Goal: Task Accomplishment & Management: Manage account settings

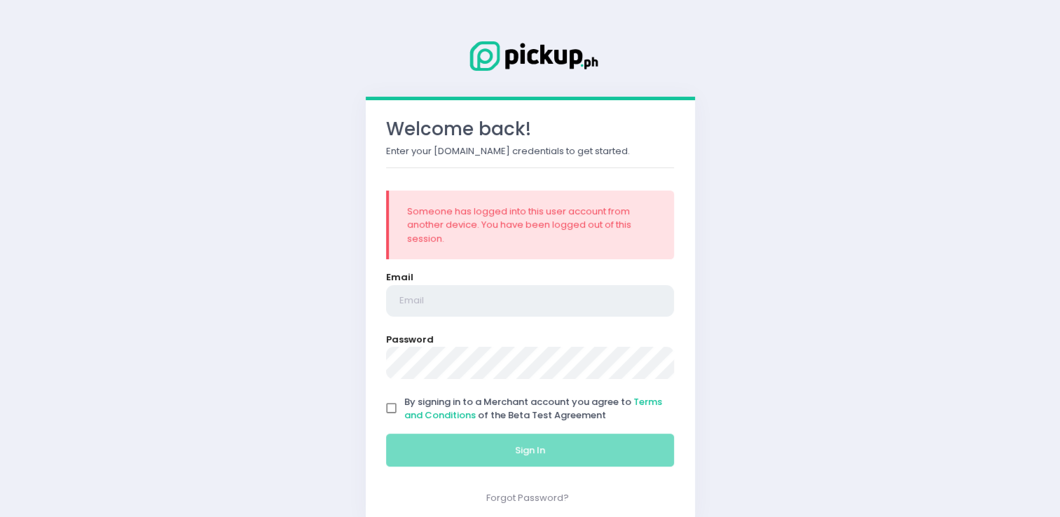
click at [436, 298] on input "email" at bounding box center [530, 301] width 289 height 32
type input "[EMAIL_ADDRESS][DOMAIN_NAME]"
click at [400, 411] on input "By signing in to a Merchant account you agree to Terms and Conditions of the Be…" at bounding box center [391, 408] width 27 height 27
checkbox input "true"
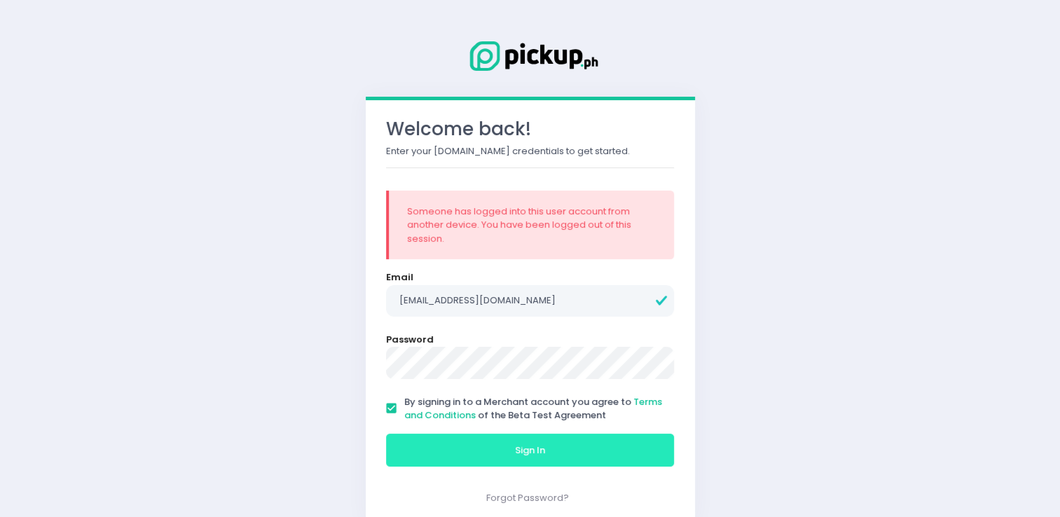
click at [455, 450] on button "Sign In" at bounding box center [530, 451] width 289 height 34
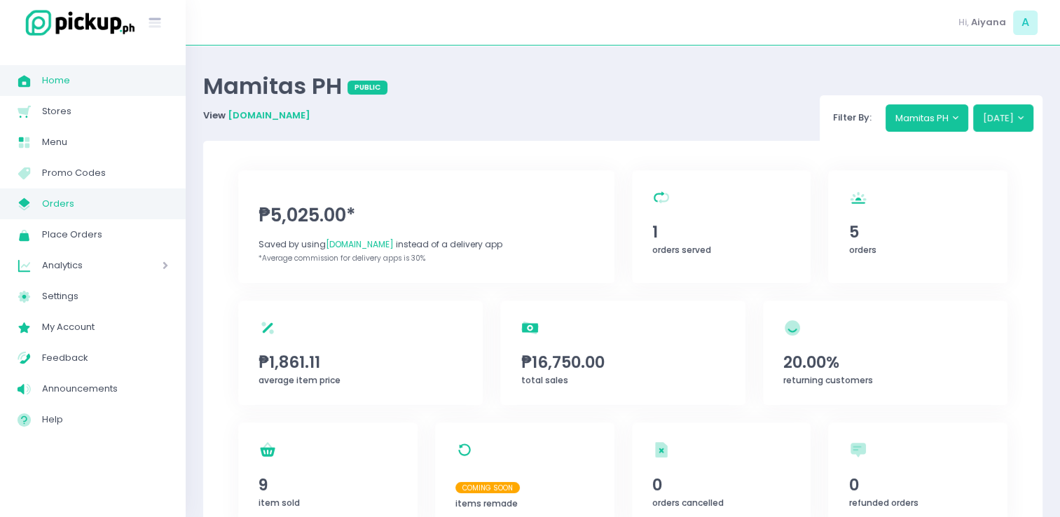
click at [53, 195] on span "Orders" at bounding box center [105, 204] width 126 height 18
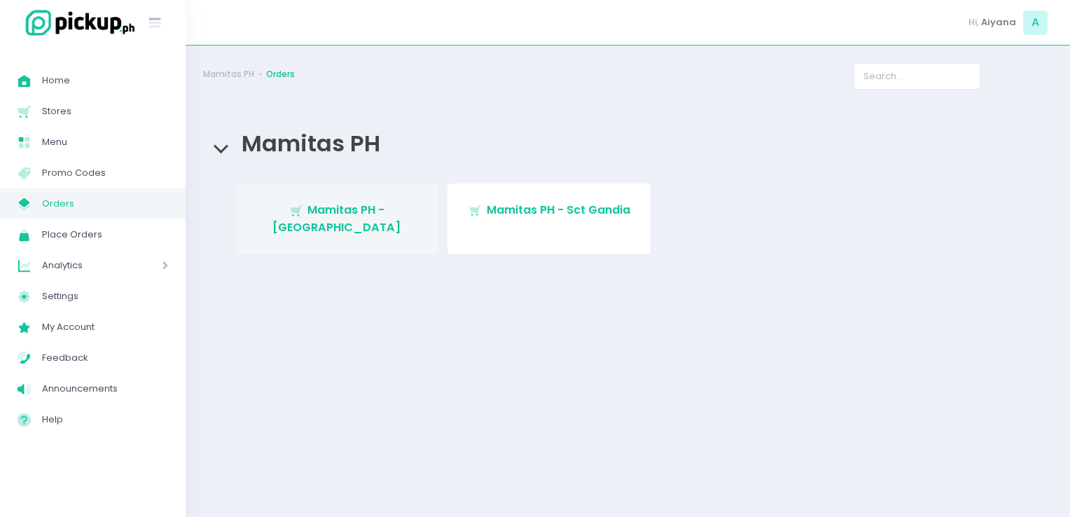
click at [314, 217] on span "Mamitas PH - [GEOGRAPHIC_DATA]" at bounding box center [337, 218] width 129 height 33
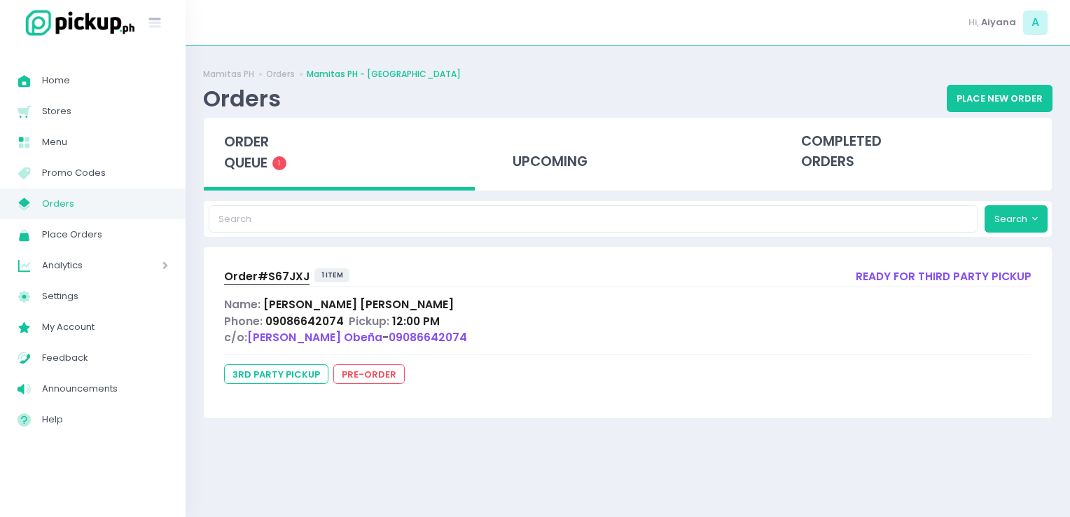
click at [104, 202] on span "Orders" at bounding box center [105, 204] width 126 height 18
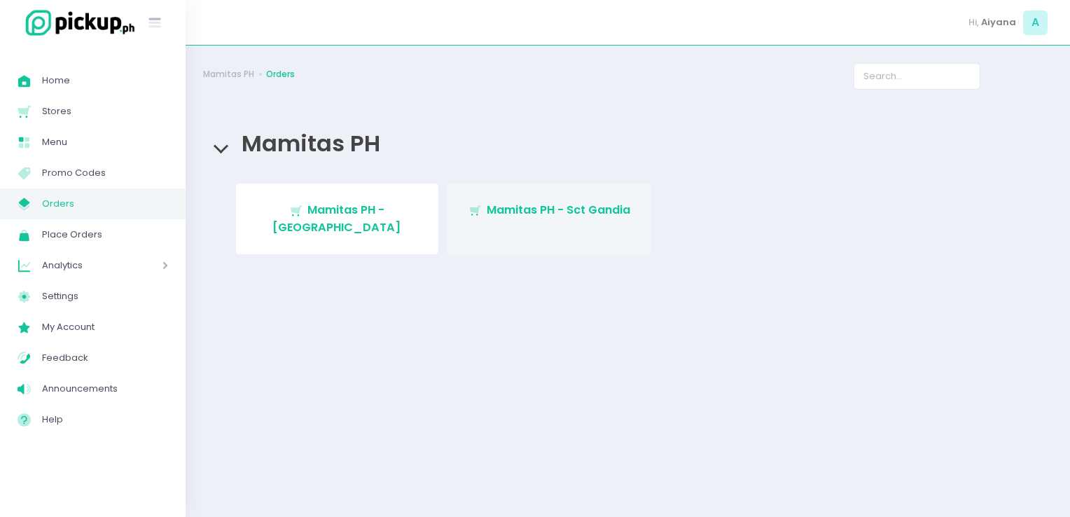
click at [488, 184] on link "Stockholm-icons / Shopping / Cart1 Created with Sketch. Mamitas PH - Sct Gandia" at bounding box center [549, 219] width 203 height 71
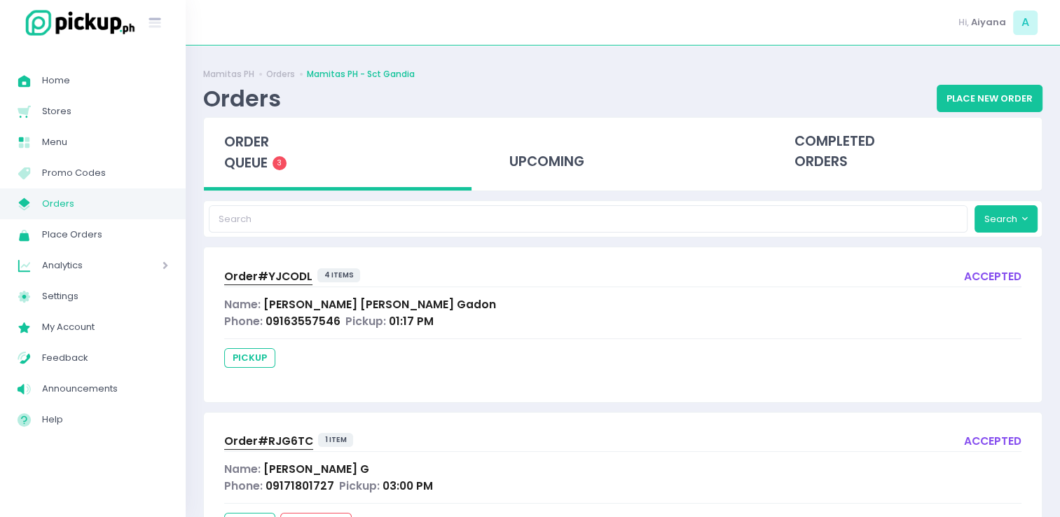
click at [271, 269] on span "Order# YJCODL" at bounding box center [268, 276] width 88 height 15
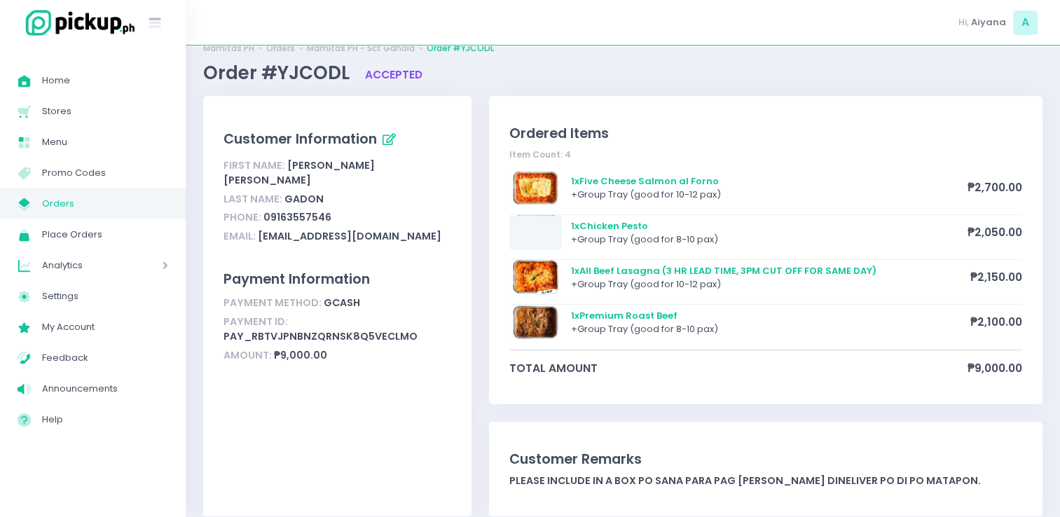
scroll to position [28, 0]
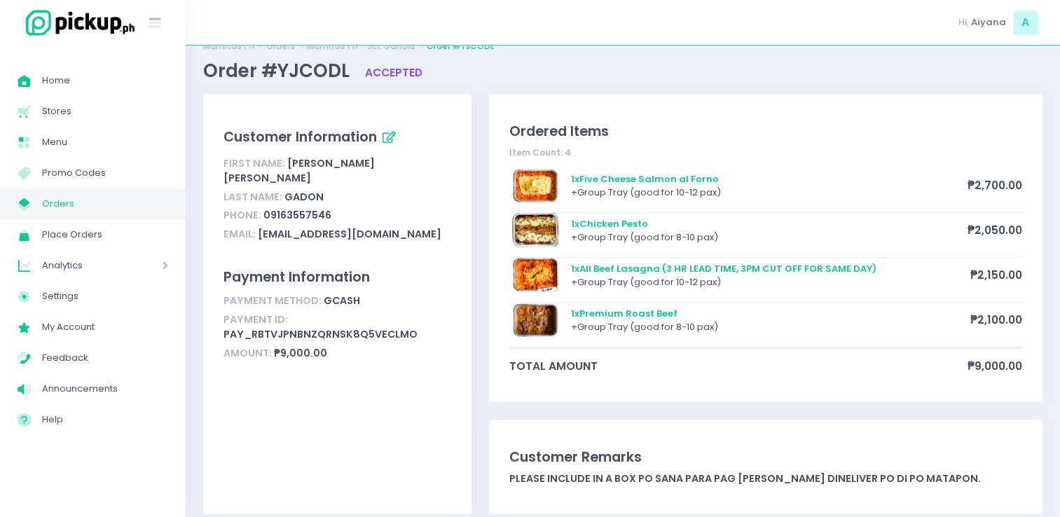
click at [149, 212] on span "Orders" at bounding box center [105, 204] width 126 height 18
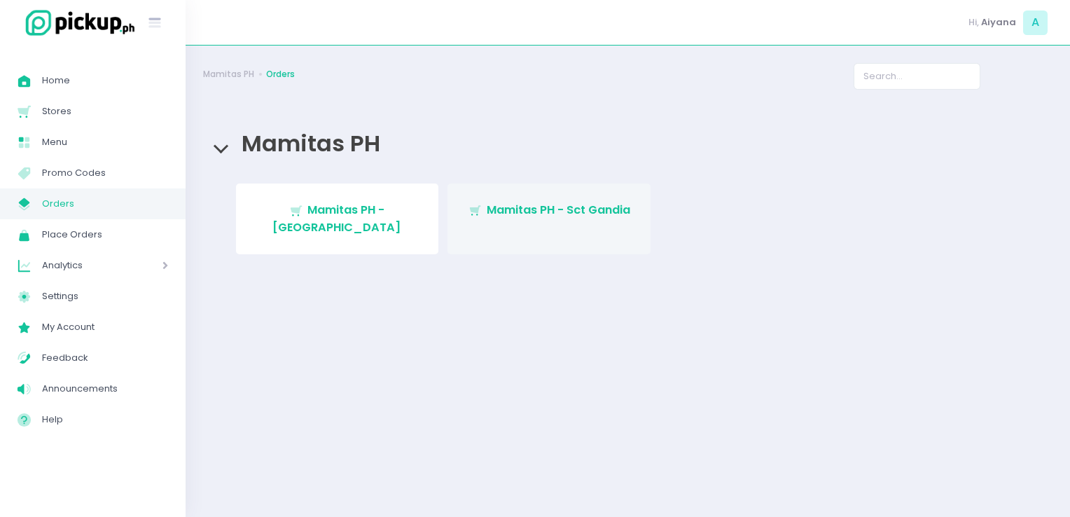
click at [527, 206] on span "Mamitas PH - Sct Gandia" at bounding box center [559, 210] width 144 height 16
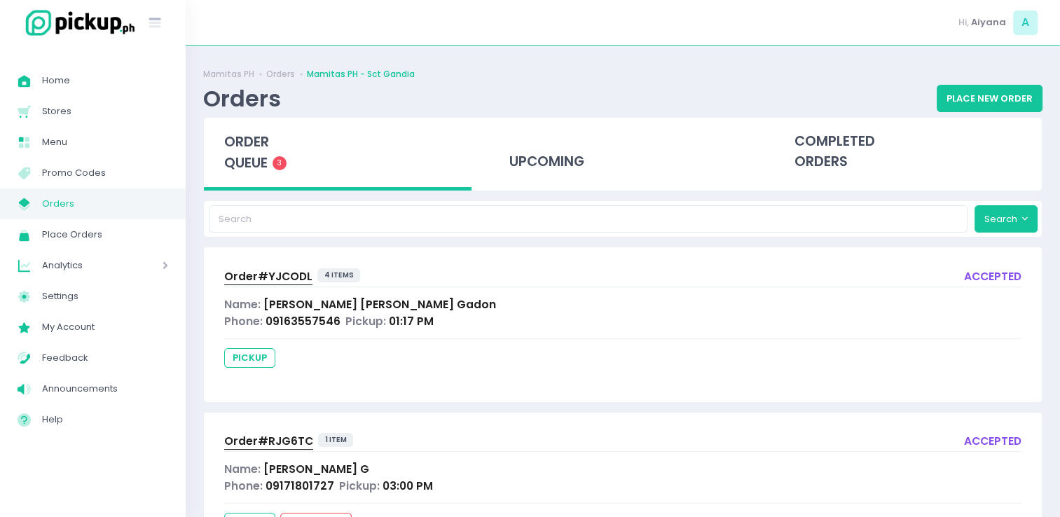
click at [272, 271] on span "Order# YJCODL" at bounding box center [268, 276] width 88 height 15
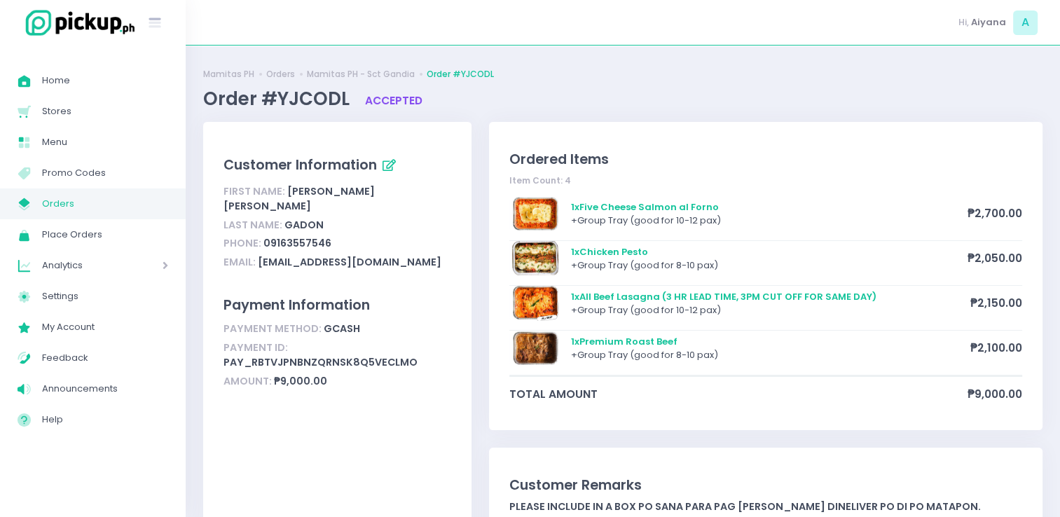
click at [97, 217] on link "My Store Created with Sketch. Orders" at bounding box center [93, 203] width 186 height 31
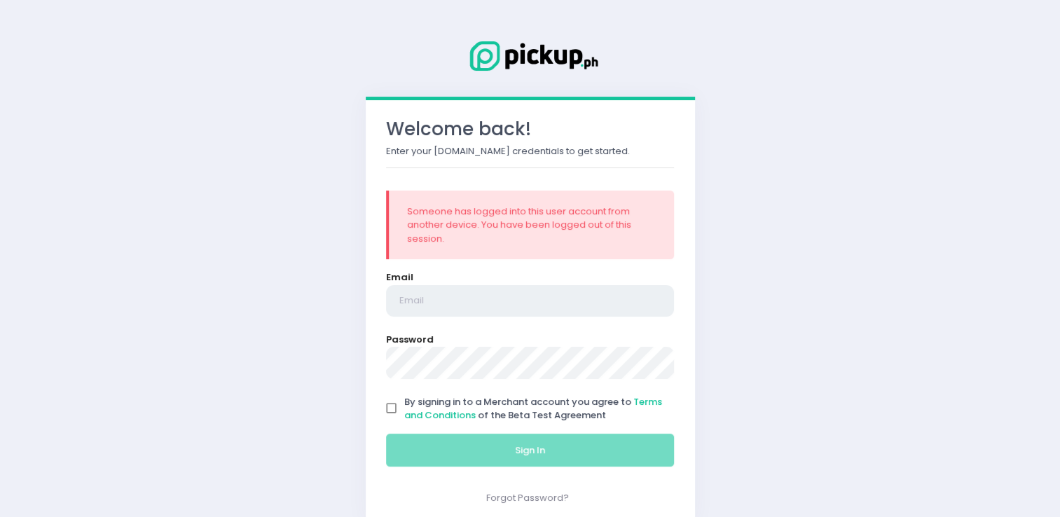
click at [462, 308] on input "email" at bounding box center [530, 301] width 289 height 32
type input "[EMAIL_ADDRESS][DOMAIN_NAME]"
click at [386, 408] on input "By signing in to a Merchant account you agree to Terms and Conditions of the Be…" at bounding box center [391, 408] width 27 height 27
checkbox input "true"
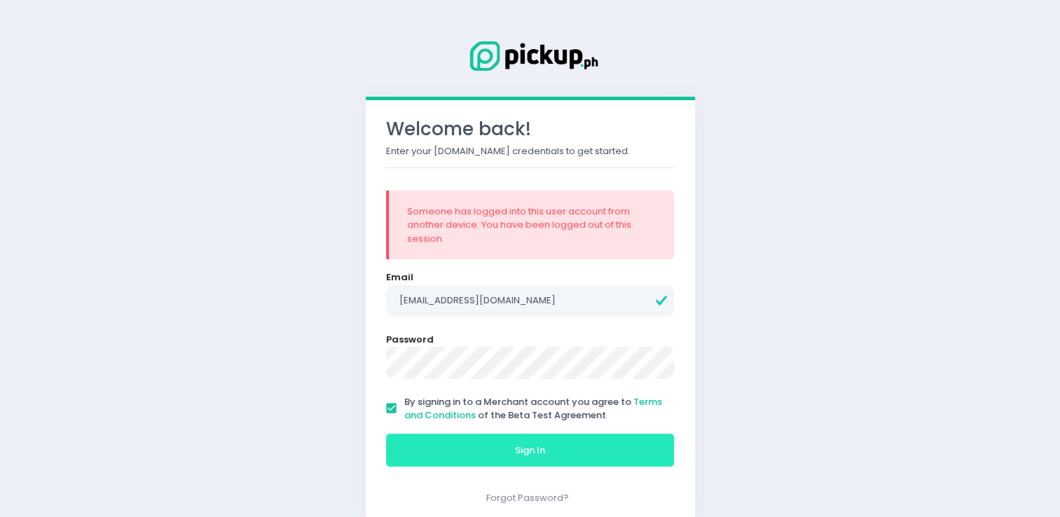
click at [434, 446] on button "Sign In" at bounding box center [530, 451] width 289 height 34
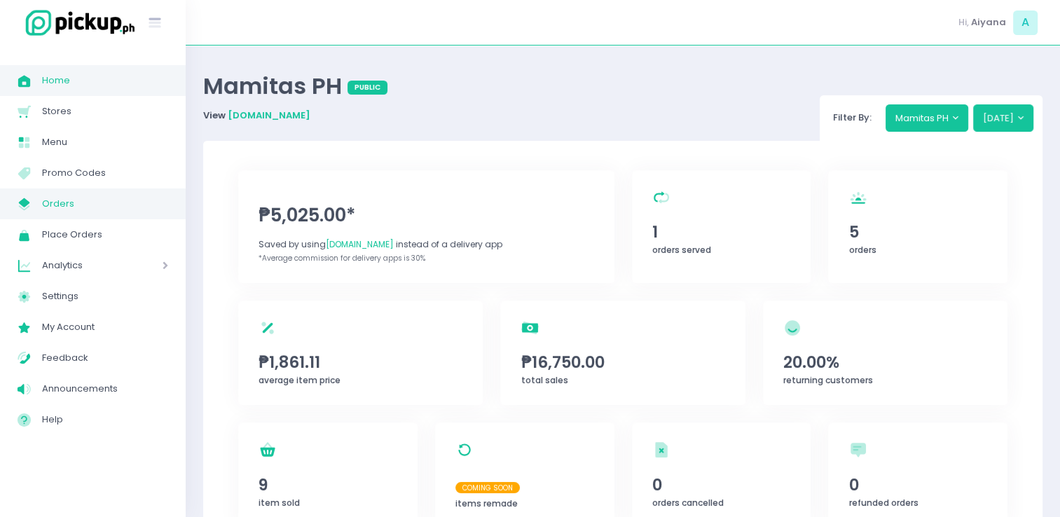
click at [69, 205] on span "Orders" at bounding box center [105, 204] width 126 height 18
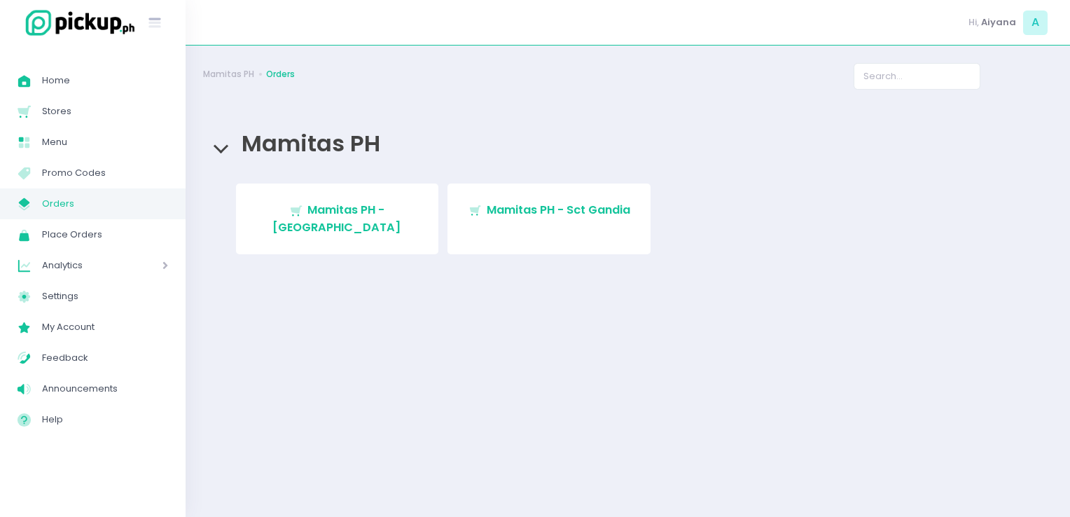
click at [338, 228] on link "Stockholm-icons / Shopping / Cart1 Created with Sketch. Mamitas PH - Blue Ridge" at bounding box center [337, 219] width 203 height 71
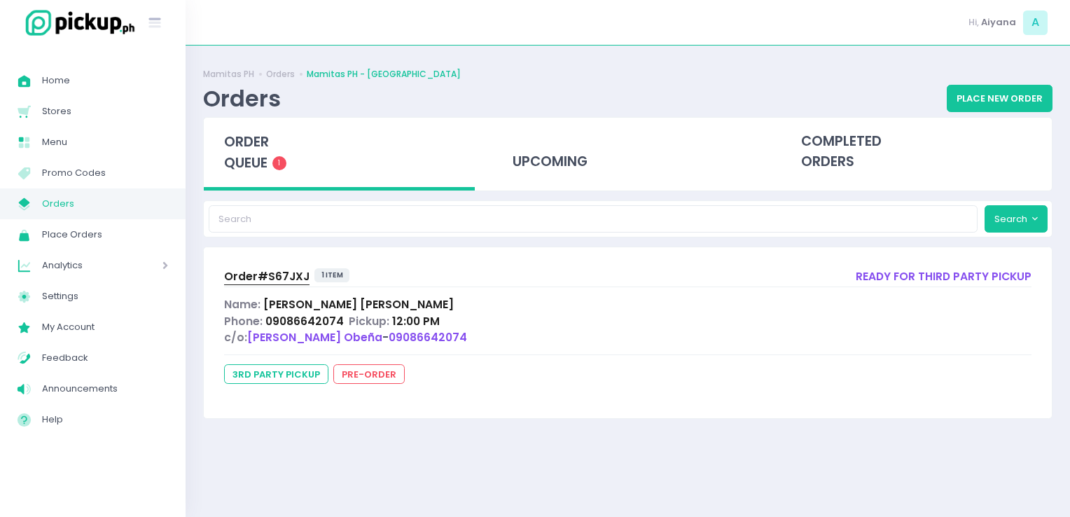
click at [35, 195] on span "My Store Created with Sketch." at bounding box center [30, 204] width 25 height 18
